Goal: Book appointment/travel/reservation

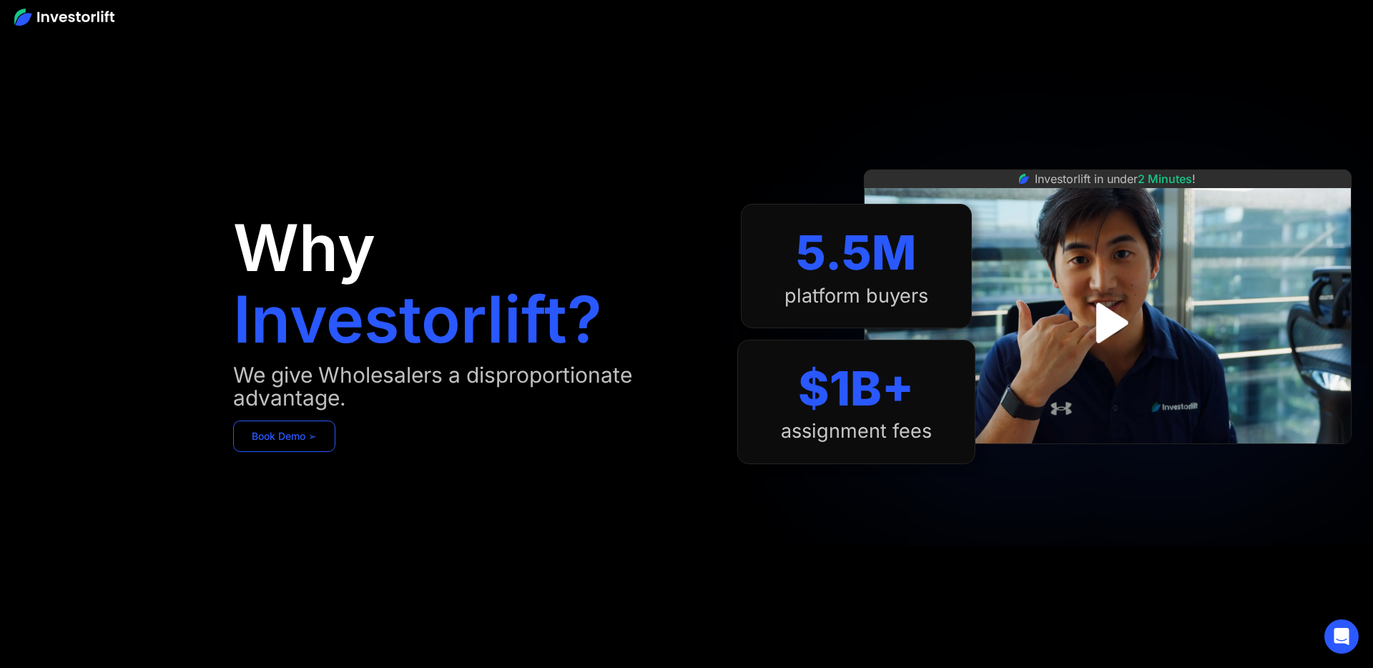
click at [274, 446] on link "Book Demo ➢" at bounding box center [284, 436] width 102 height 31
click at [284, 427] on link "Book Demo ➢" at bounding box center [284, 436] width 102 height 31
